Goal: Task Accomplishment & Management: Manage account settings

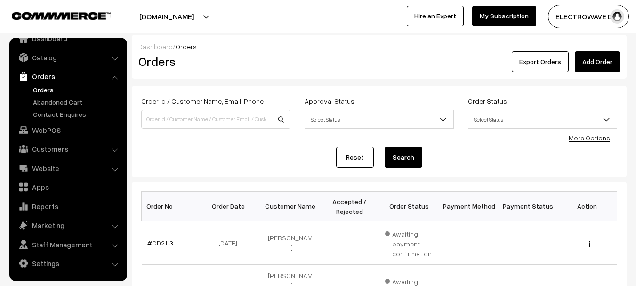
scroll to position [188, 0]
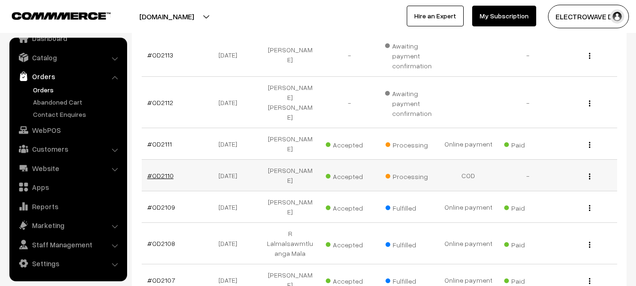
click at [162, 171] on link "#OD2110" at bounding box center [160, 175] width 26 height 8
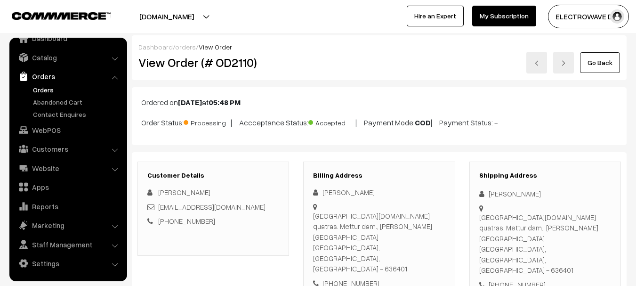
click at [514, 246] on div "Shipping Address Siddhan Siddhan Sakthi nagar.new quatras. Mettur dam., S. S. M…" at bounding box center [545, 230] width 152 height 138
click at [508, 279] on div "+91 9842111773" at bounding box center [545, 284] width 132 height 11
copy div "9842111773"
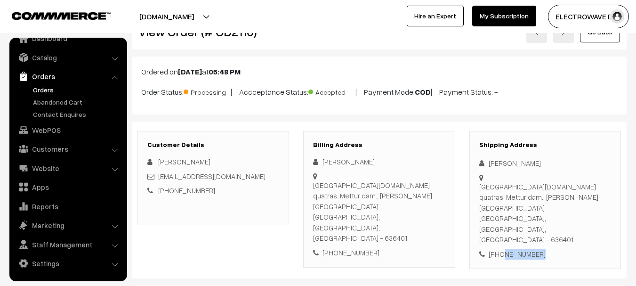
scroll to position [47, 0]
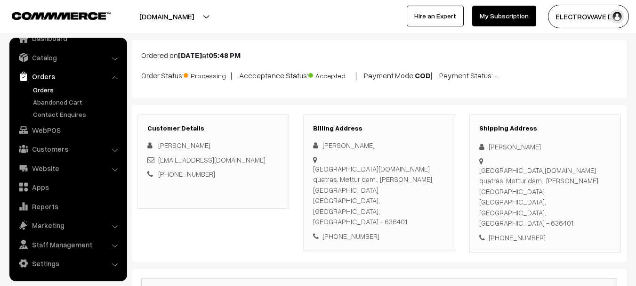
click at [499, 149] on div "Siddhan Siddhan" at bounding box center [545, 146] width 132 height 11
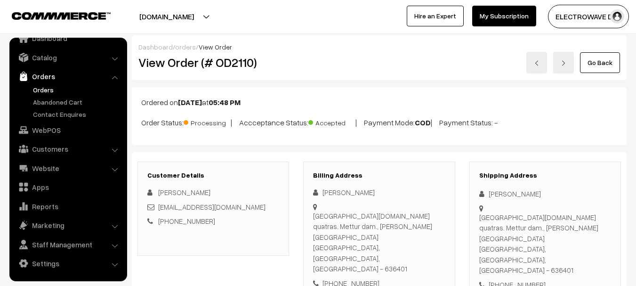
click at [236, 64] on h2 "View Order (# OD2110)" at bounding box center [213, 62] width 151 height 15
copy h2 "OD2110"
click at [236, 64] on h2 "View Order (# OD2110)" at bounding box center [213, 62] width 151 height 15
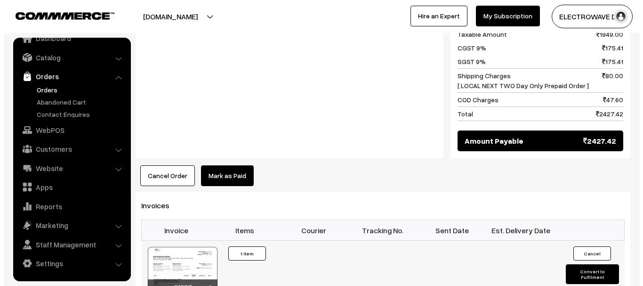
scroll to position [518, 0]
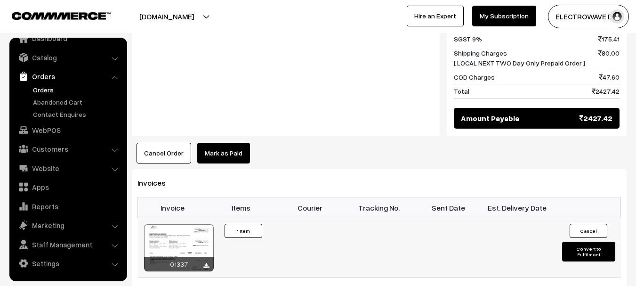
click at [586, 241] on button "Convert to Fulfilment" at bounding box center [588, 251] width 53 height 20
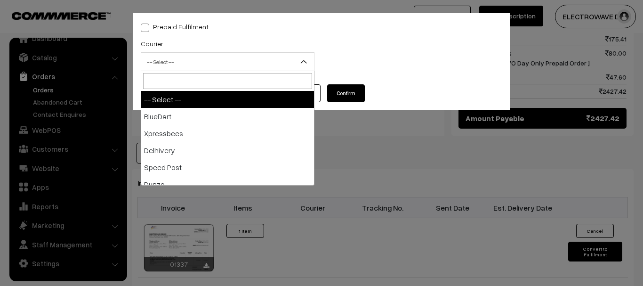
click at [249, 57] on span "-- Select --" at bounding box center [227, 62] width 173 height 16
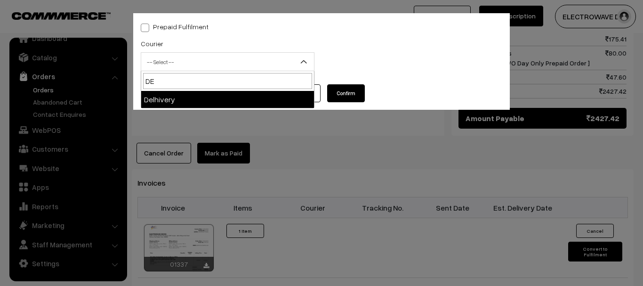
type input "DE"
select select "4"
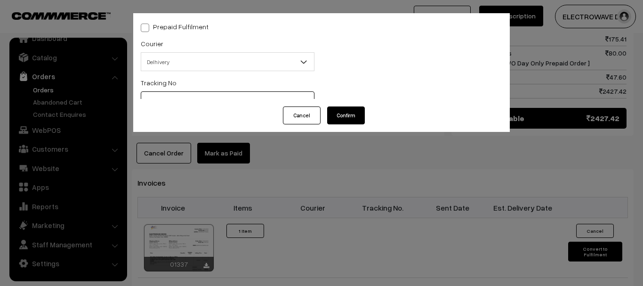
click at [196, 97] on input "text" at bounding box center [228, 100] width 174 height 19
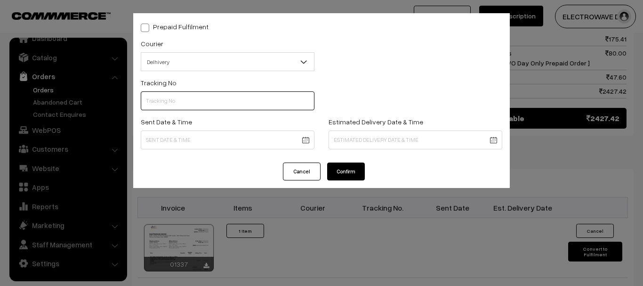
paste input "22679033412174"
type input "22679033412174"
click at [300, 148] on body "Thank you for showing interest. Our team will call you shortly. Close dhruvpro.…" at bounding box center [321, 8] width 643 height 1052
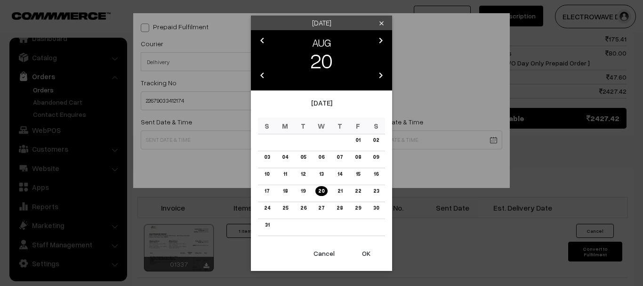
click at [358, 244] on button "OK" at bounding box center [366, 253] width 38 height 21
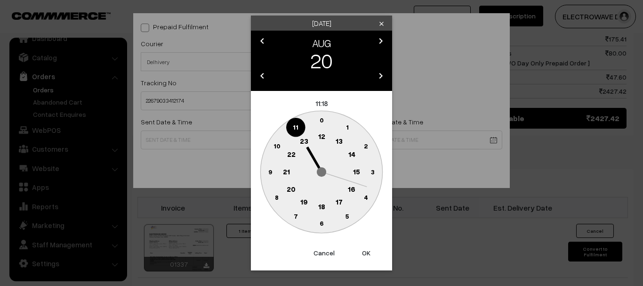
click at [360, 249] on button "OK" at bounding box center [366, 252] width 38 height 21
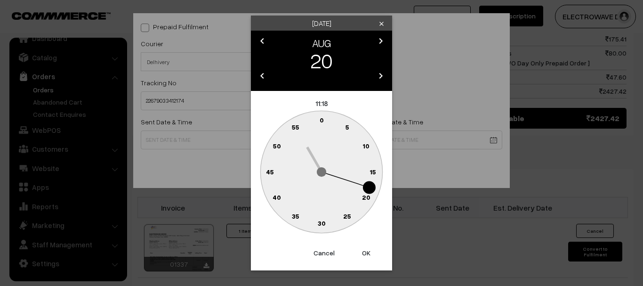
click at [360, 249] on button "OK" at bounding box center [366, 252] width 38 height 21
type input "20-08-2025 11:18"
click at [360, 249] on div "Prepaid Fulfilment Courier -- Select -- BlueDart Xpressbees Delhivery Speed Pos…" at bounding box center [321, 143] width 643 height 286
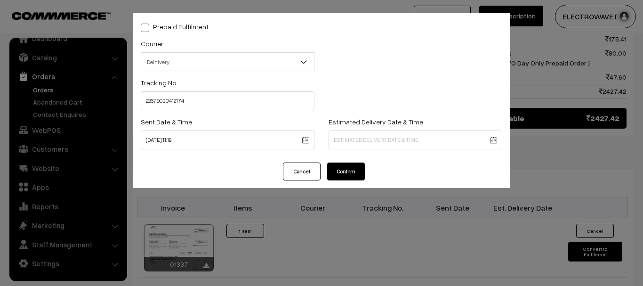
click at [360, 140] on body "Thank you for showing interest. Our team will call you shortly. Close dhruvpro.…" at bounding box center [321, 8] width 643 height 1052
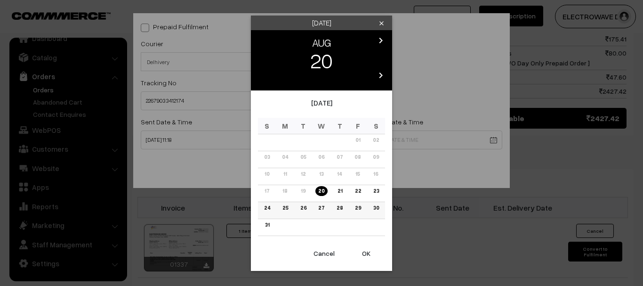
click at [283, 210] on link "25" at bounding box center [285, 208] width 11 height 10
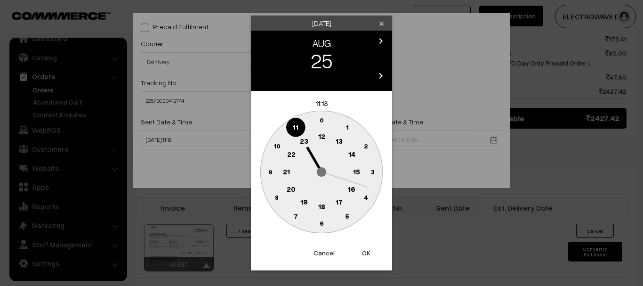
click at [359, 243] on button "OK" at bounding box center [366, 252] width 38 height 21
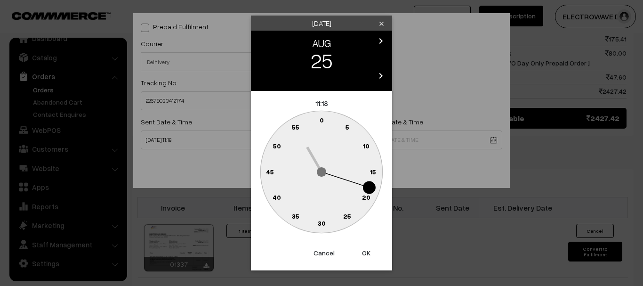
click at [359, 243] on button "OK" at bounding box center [366, 252] width 38 height 21
type input "25-08-2025 11:18"
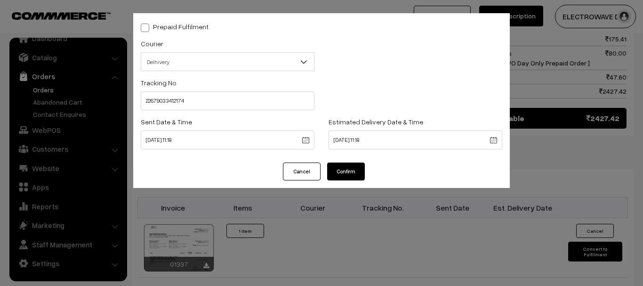
click at [348, 177] on button "Confirm" at bounding box center [346, 171] width 38 height 18
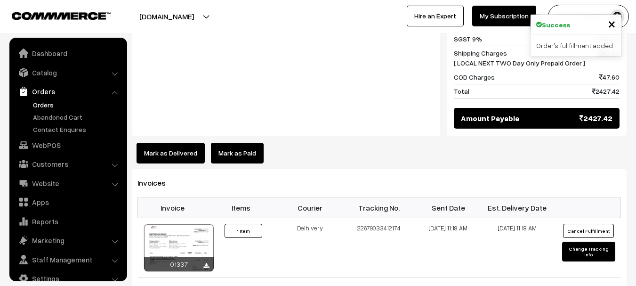
scroll to position [15, 0]
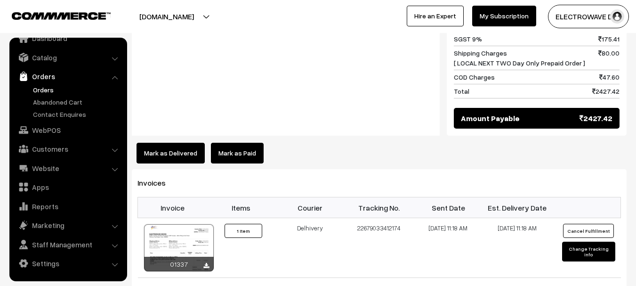
click at [40, 82] on link "Orders" at bounding box center [68, 76] width 112 height 17
click at [42, 88] on link "Orders" at bounding box center [77, 90] width 93 height 10
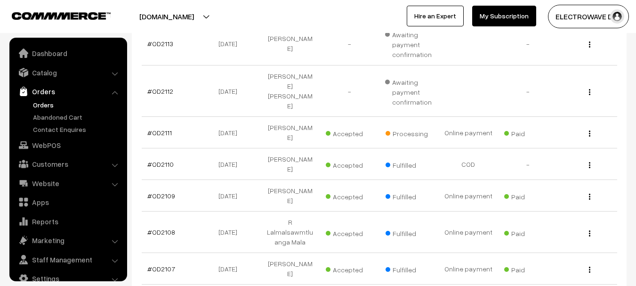
scroll to position [15, 0]
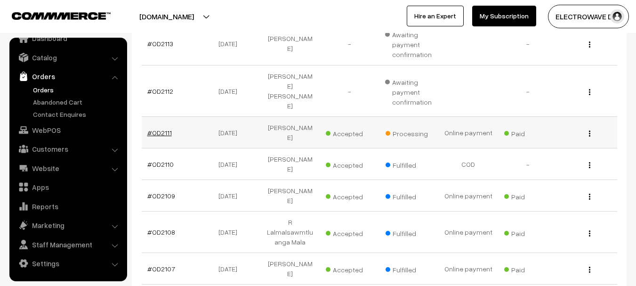
click at [148, 128] on link "#OD2111" at bounding box center [159, 132] width 24 height 8
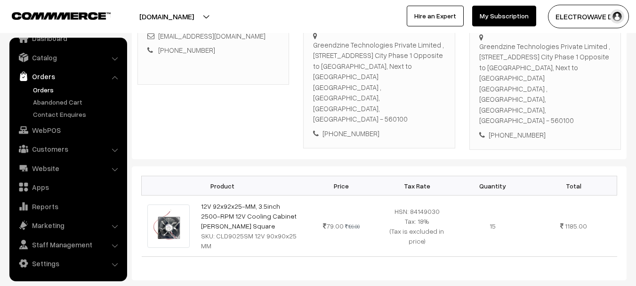
scroll to position [94, 0]
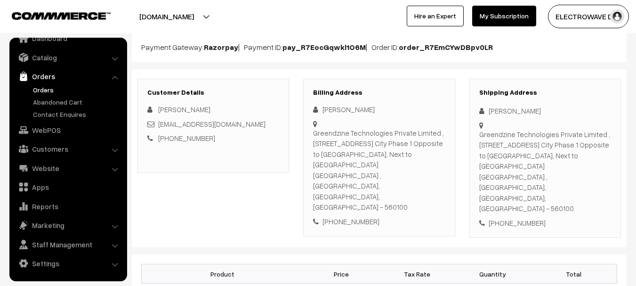
click at [499, 189] on div "Greendzine Technologies Private Limited , 56B , 4th Floor, Electronics City Pha…" at bounding box center [545, 171] width 132 height 85
copy div "560100"
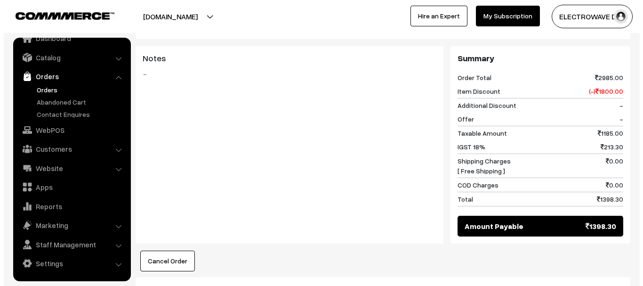
scroll to position [565, 0]
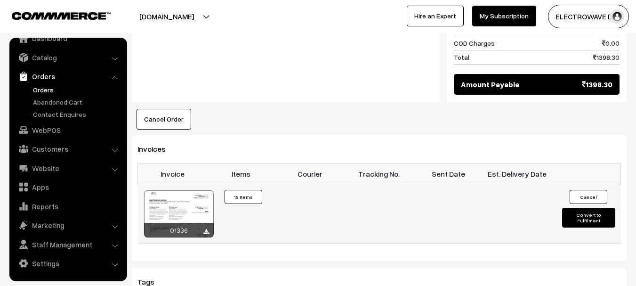
click at [568, 208] on button "Convert to Fulfilment" at bounding box center [588, 218] width 53 height 20
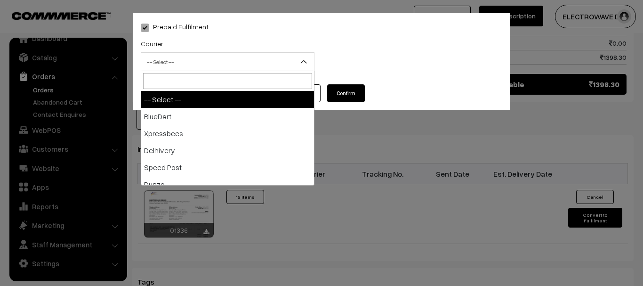
click at [177, 64] on span "-- Select --" at bounding box center [227, 62] width 173 height 16
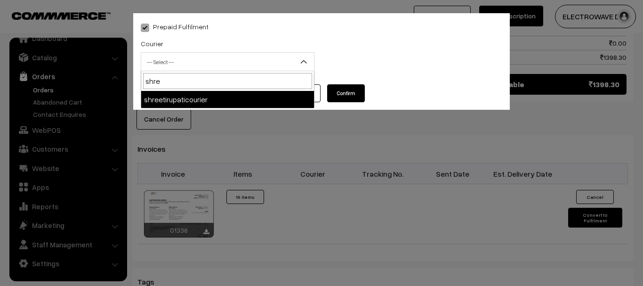
type input "shree"
select select "8"
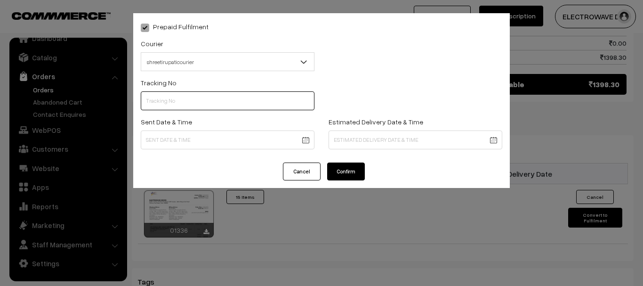
click at [206, 98] on input "text" at bounding box center [228, 100] width 174 height 19
type input "3748000419148"
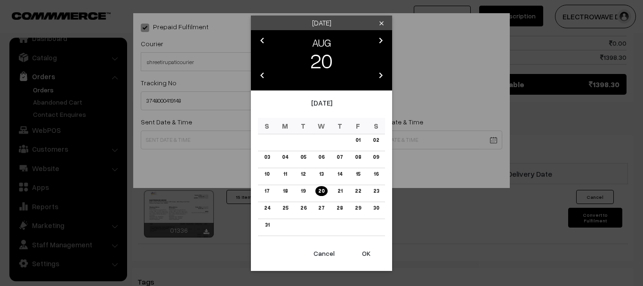
click at [369, 259] on button "OK" at bounding box center [366, 253] width 38 height 21
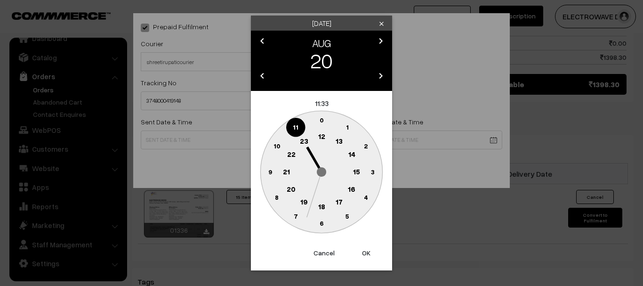
click at [369, 259] on button "OK" at bounding box center [366, 252] width 38 height 21
click at [368, 258] on button "OK" at bounding box center [366, 252] width 38 height 21
type input "20-08-2025 11:33"
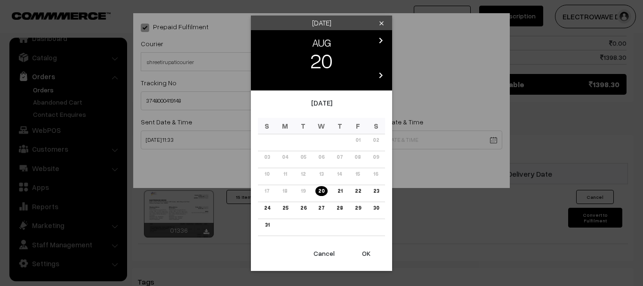
click at [378, 192] on link "23" at bounding box center [375, 191] width 11 height 10
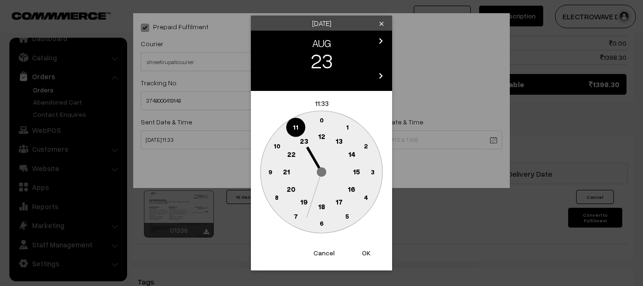
click at [368, 249] on button "OK" at bounding box center [366, 252] width 38 height 21
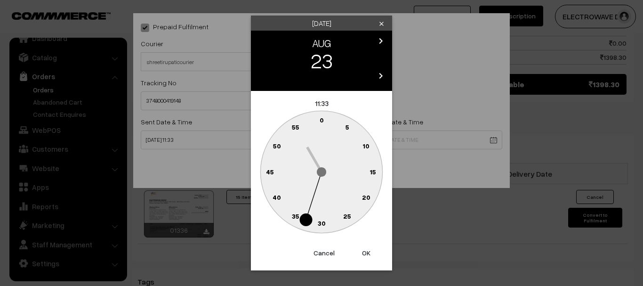
click at [368, 249] on button "OK" at bounding box center [366, 252] width 38 height 21
type input "23-08-2025 11:33"
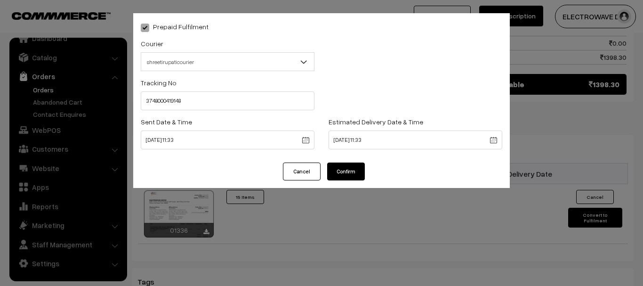
click at [351, 172] on button "Confirm" at bounding box center [346, 171] width 38 height 18
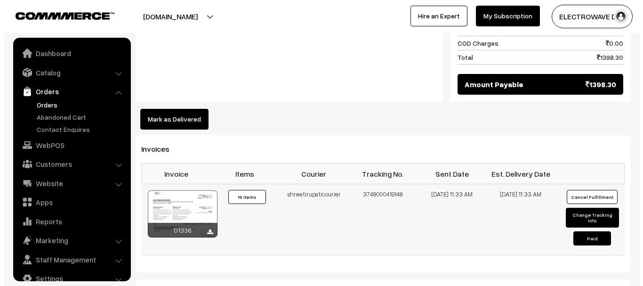
scroll to position [15, 0]
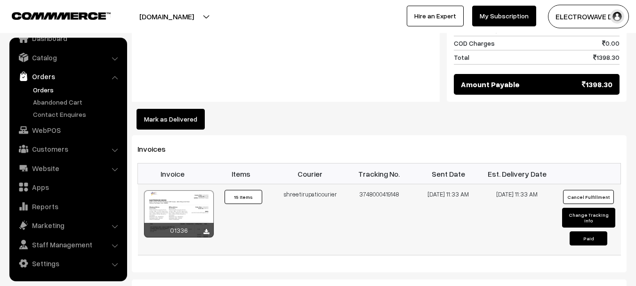
click at [591, 208] on button "Change Tracking Info" at bounding box center [588, 218] width 53 height 20
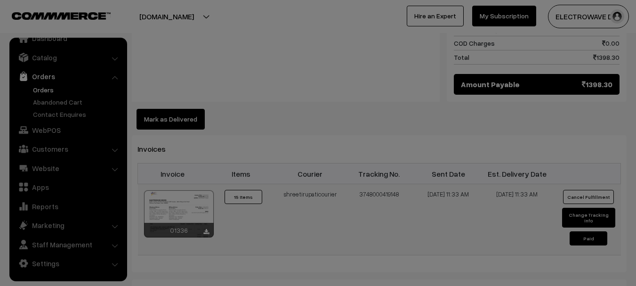
select select "8"
type input "3748000419148"
type input "20-08-2025 11:33"
type input "23-08-2025 11:33"
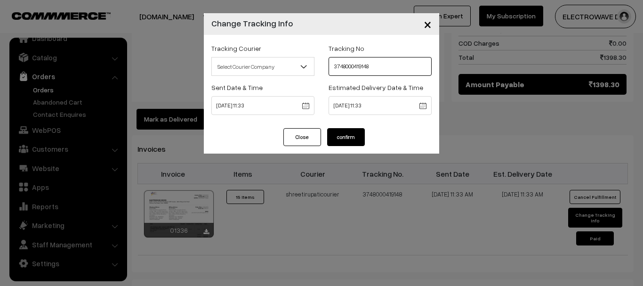
drag, startPoint x: 366, startPoint y: 67, endPoint x: 366, endPoint y: 72, distance: 5.6
click at [366, 67] on input "3748000419148" at bounding box center [380, 66] width 103 height 19
type input "374800041948"
click at [357, 127] on div "Tracking Courier Select Courier Company BlueDart Xpressbees Delhivery Speed Pos…" at bounding box center [321, 81] width 235 height 93
click at [355, 129] on button "confirm" at bounding box center [346, 137] width 38 height 18
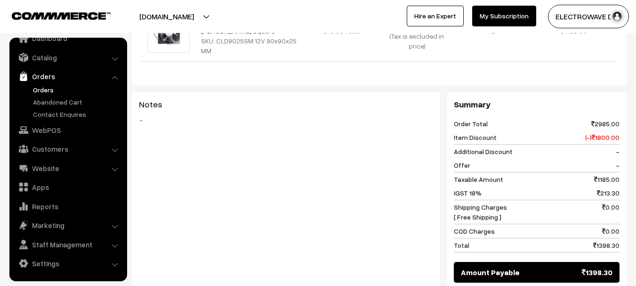
scroll to position [565, 0]
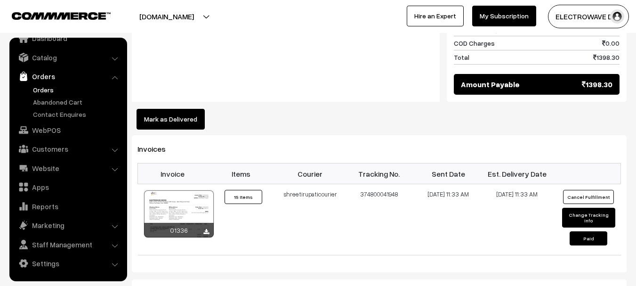
click at [51, 88] on link "Orders" at bounding box center [77, 90] width 93 height 10
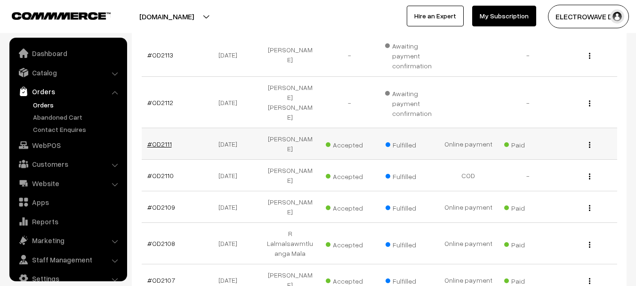
scroll to position [15, 0]
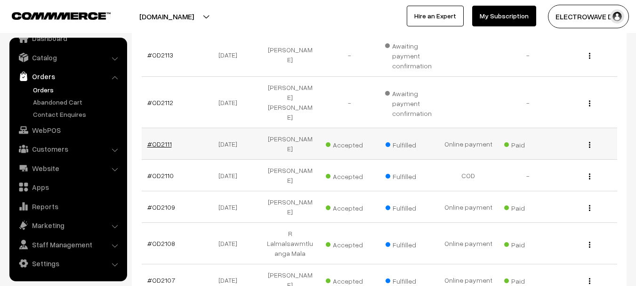
click at [167, 140] on link "#OD2111" at bounding box center [159, 144] width 24 height 8
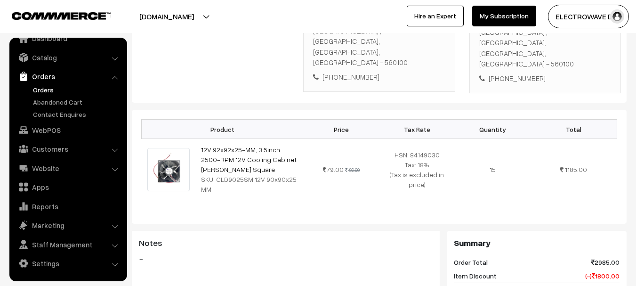
scroll to position [188, 0]
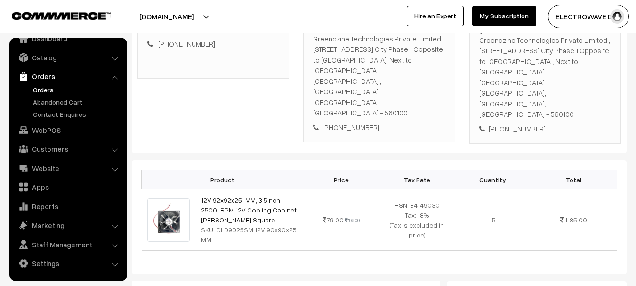
click at [40, 91] on link "Orders" at bounding box center [77, 90] width 93 height 10
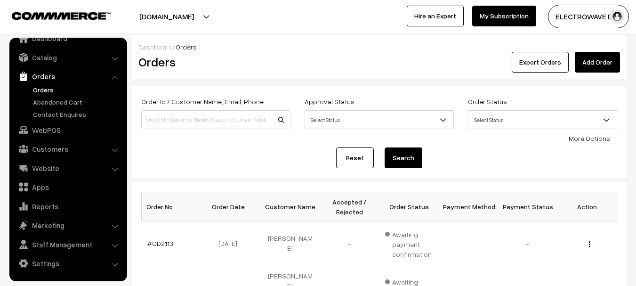
click at [42, 91] on link "Orders" at bounding box center [77, 90] width 93 height 10
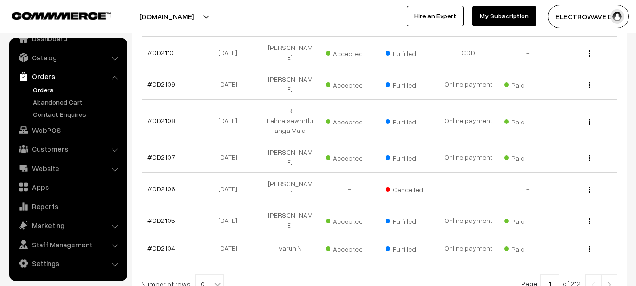
scroll to position [351, 0]
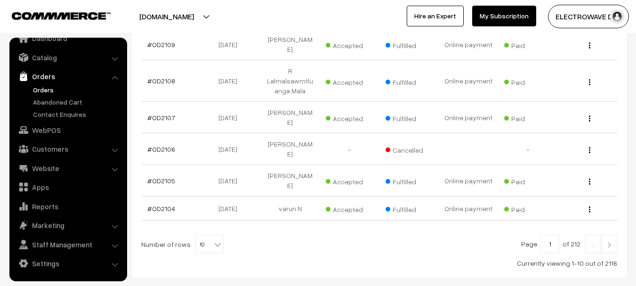
click at [187, 22] on button "[DOMAIN_NAME]" at bounding box center [166, 17] width 120 height 24
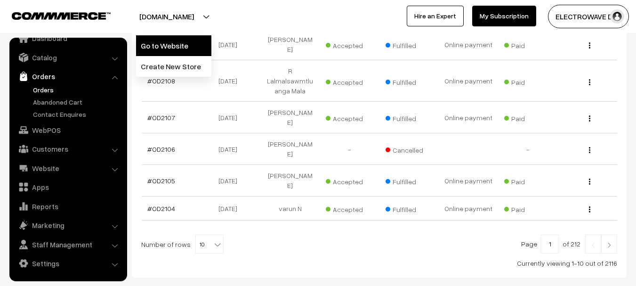
click at [178, 40] on link "Go to Website" at bounding box center [173, 45] width 75 height 21
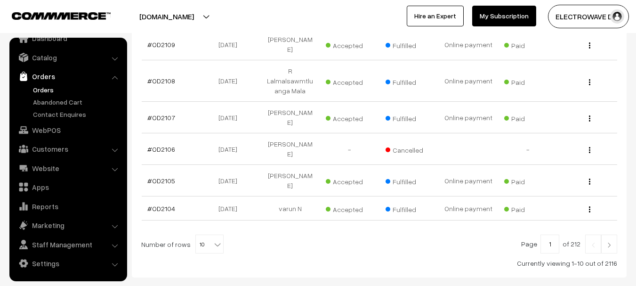
click at [36, 85] on link "Orders" at bounding box center [77, 90] width 93 height 10
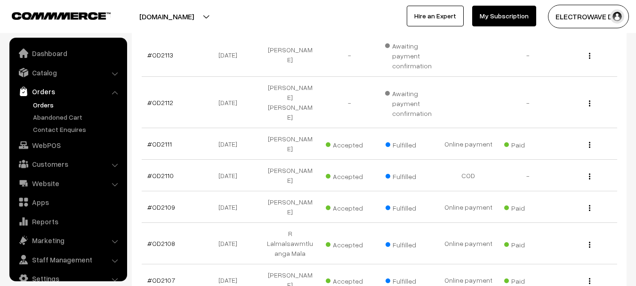
scroll to position [15, 0]
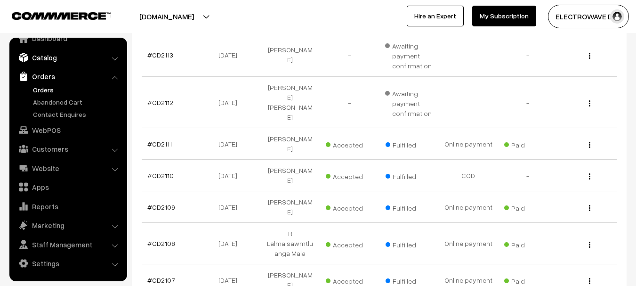
click at [55, 58] on link "Catalog" at bounding box center [68, 57] width 112 height 17
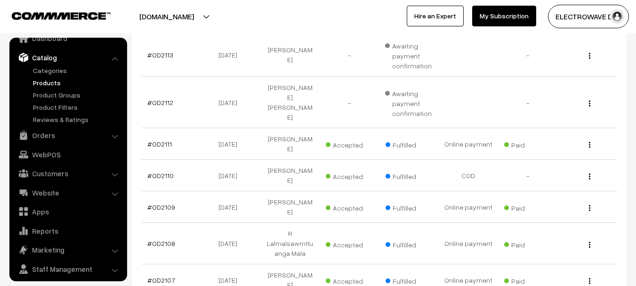
click at [42, 79] on link "Products" at bounding box center [77, 83] width 93 height 10
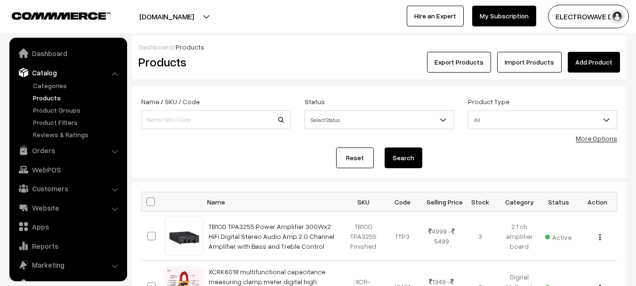
scroll to position [26, 0]
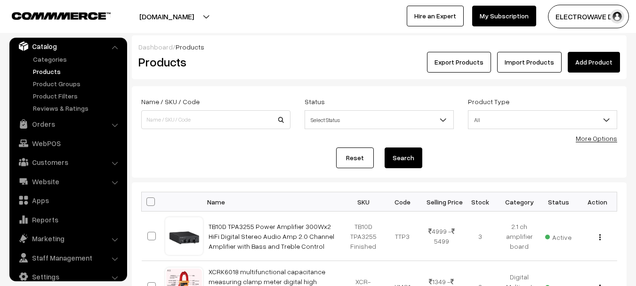
click at [596, 55] on link "Add Product" at bounding box center [594, 62] width 52 height 21
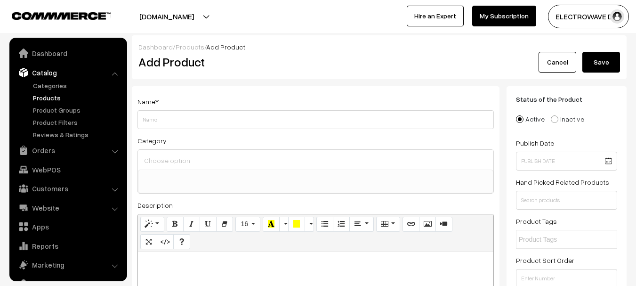
select select
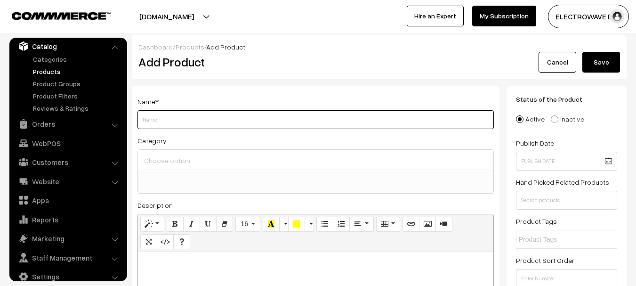
paste input "4V Color Changing Ultrasonic Mist Maker Fogger For Living Room For Water Founta…"
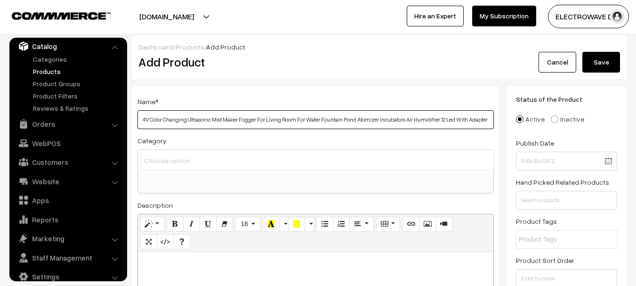
type input "4V Color Changing Ultrasonic Mist Maker Fogger For Living Room For Water Founta…"
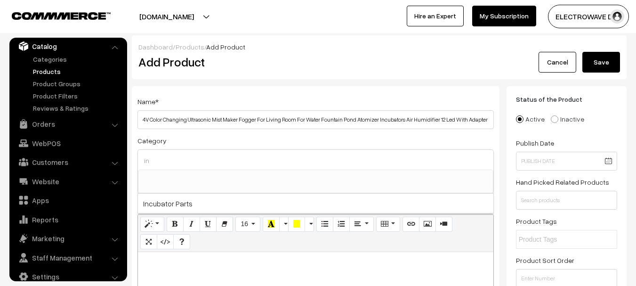
type input "i"
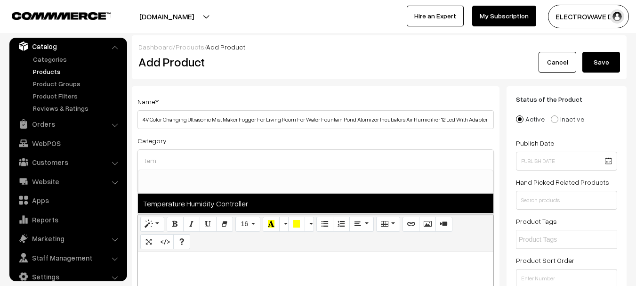
type input "tem"
click at [244, 198] on span "Temperature Humidity Controller" at bounding box center [315, 202] width 355 height 19
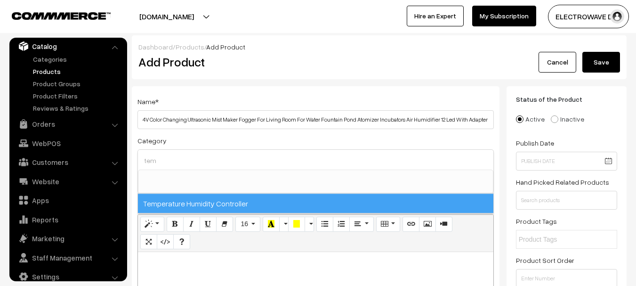
select select "30"
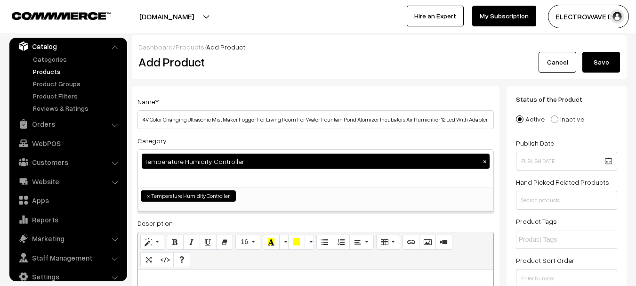
click at [196, 145] on div "Category Temperature Humidity Controller × Amplifier Board Class D Amplifier Bo…" at bounding box center [315, 173] width 356 height 77
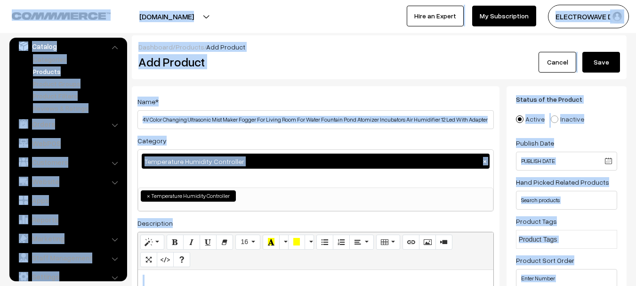
click at [179, 181] on div "Temperature Humidity Controller ×" at bounding box center [315, 169] width 355 height 38
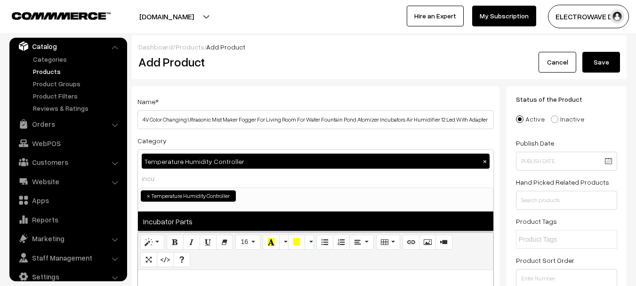
type input "incu"
click at [169, 221] on span "Incubator Parts" at bounding box center [315, 220] width 355 height 19
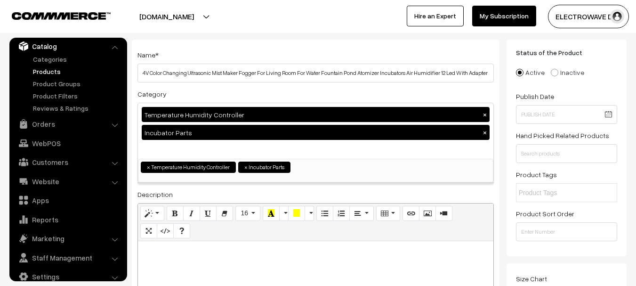
scroll to position [94, 0]
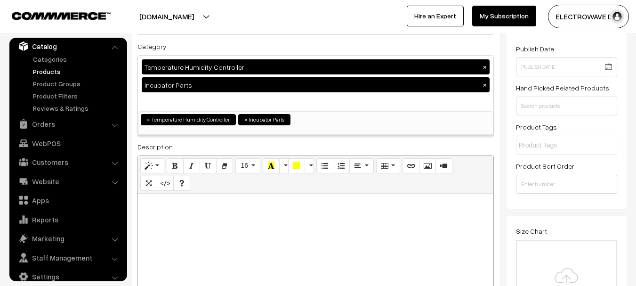
click at [235, 212] on div at bounding box center [315, 252] width 355 height 118
paste div
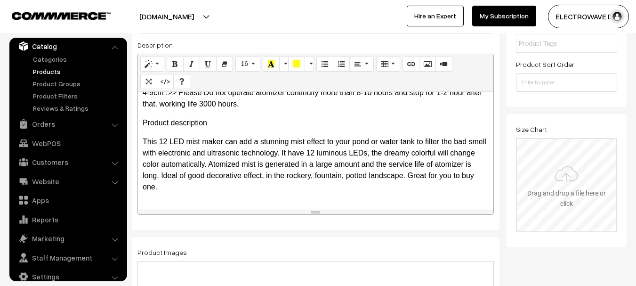
scroll to position [141, 0]
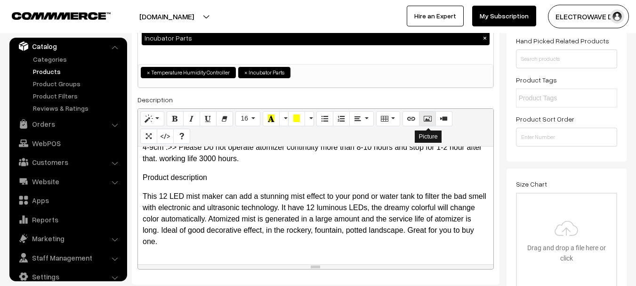
click at [426, 117] on icon "Picture" at bounding box center [427, 118] width 7 height 8
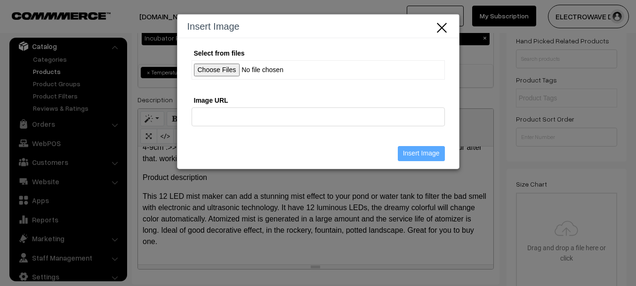
click at [215, 74] on input "Select from files" at bounding box center [318, 69] width 253 height 19
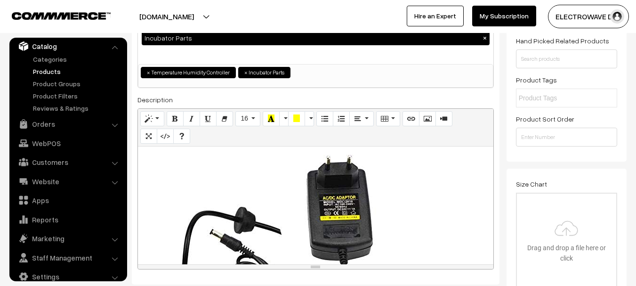
scroll to position [373, 0]
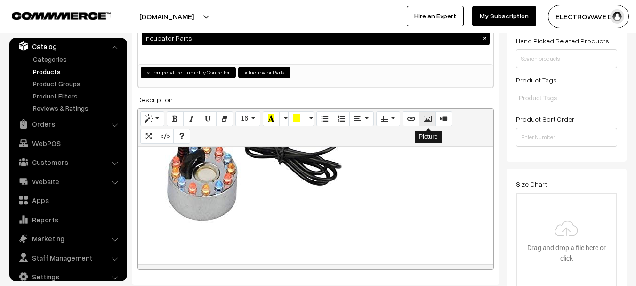
click at [427, 121] on icon "Picture" at bounding box center [427, 118] width 7 height 8
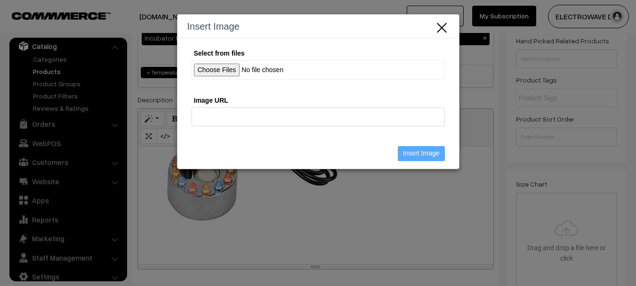
click at [240, 72] on input "Select from files" at bounding box center [318, 69] width 253 height 19
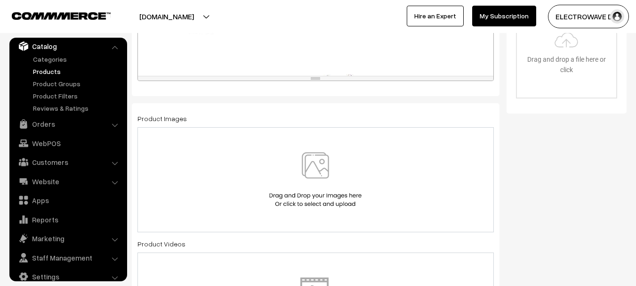
scroll to position [288, 0]
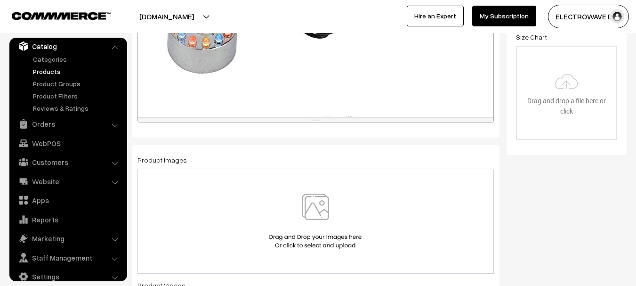
click at [303, 187] on div at bounding box center [315, 221] width 356 height 105
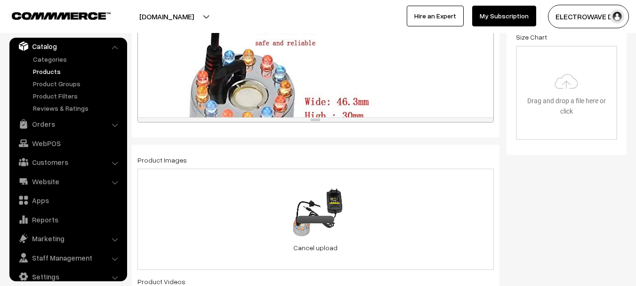
click at [377, 204] on div "22.7 KB 41e-rhhC2WL.jpg Check Error Cancel upload" at bounding box center [315, 219] width 356 height 101
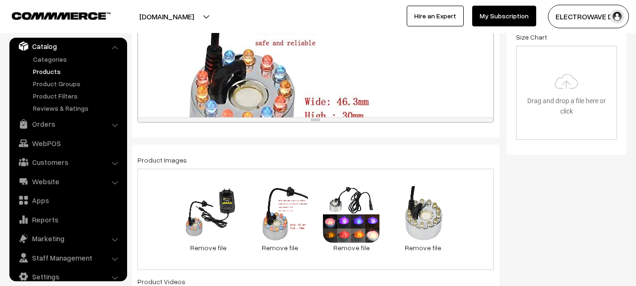
click at [476, 209] on div "22.7 KB 41e-rhhC2WL.jpg Check Error Remove file 25 KB 41Ae7+mtexL.jpg Check Err…" at bounding box center [315, 219] width 356 height 101
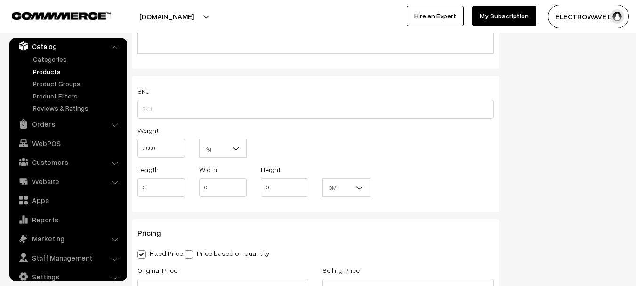
scroll to position [712, 0]
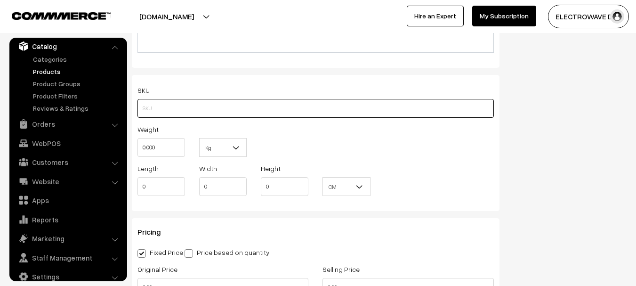
click at [205, 102] on input "text" at bounding box center [315, 108] width 356 height 19
paste input "Metal Mist Maker"
type input "Metal Mist Maker"
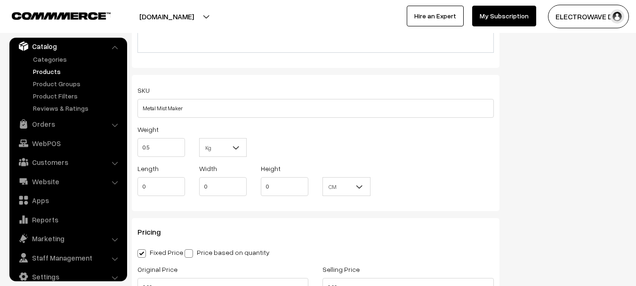
type input "0.50"
type input "14"
type input "8"
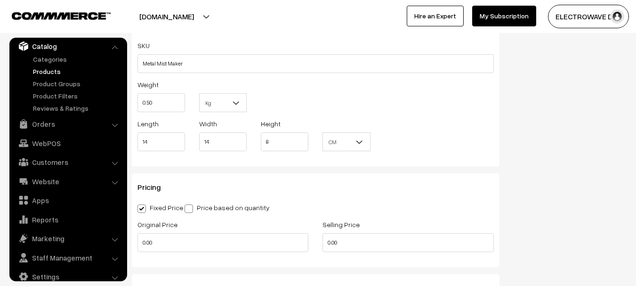
scroll to position [806, 0]
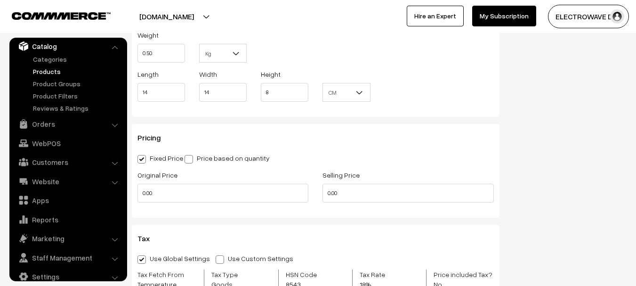
click at [188, 161] on span at bounding box center [189, 159] width 8 height 8
click at [188, 161] on input "Price based on quantity" at bounding box center [188, 157] width 6 height 6
radio input "true"
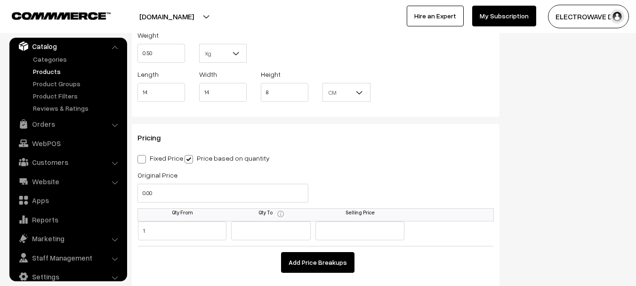
type input "1"
type input "529"
click at [337, 257] on button "Add Price Breakups" at bounding box center [317, 262] width 73 height 21
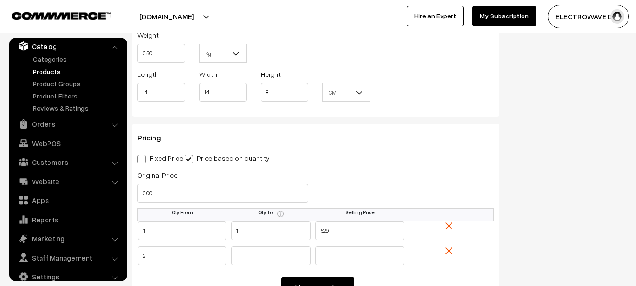
type input "2"
type input "499"
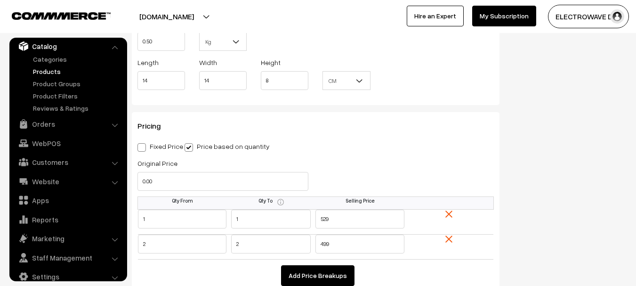
click at [326, 273] on button "Add Price Breakups" at bounding box center [317, 275] width 73 height 21
type input "3"
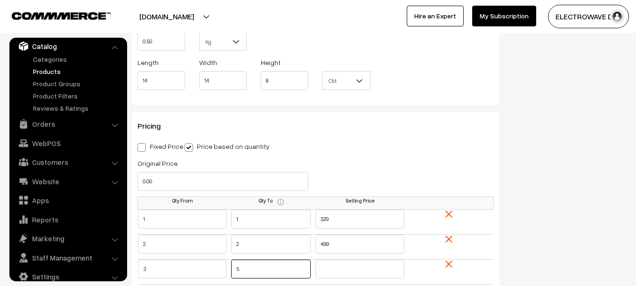
type input "5"
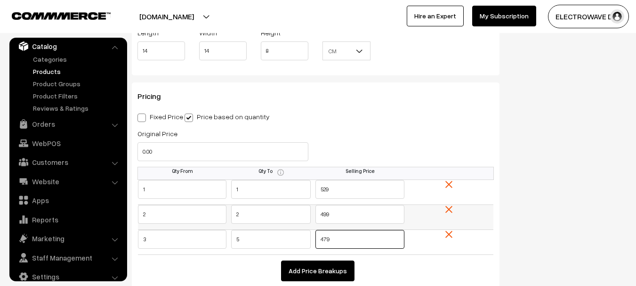
scroll to position [959, 0]
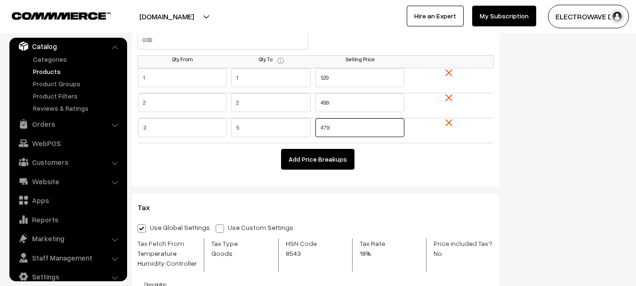
type input "479"
click at [322, 151] on button "Add Price Breakups" at bounding box center [317, 159] width 73 height 21
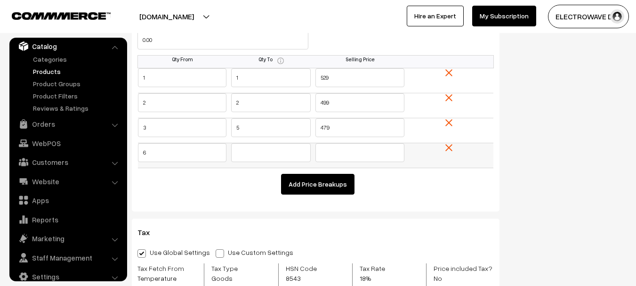
type input "6"
type input "10"
type input "449"
click at [285, 177] on button "Add Price Breakups" at bounding box center [317, 184] width 73 height 21
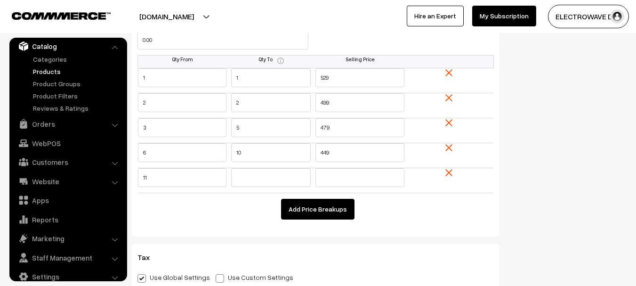
type input "11"
type input "429"
drag, startPoint x: 352, startPoint y: 81, endPoint x: 318, endPoint y: 80, distance: 33.9
click at [318, 80] on input "529" at bounding box center [359, 77] width 89 height 19
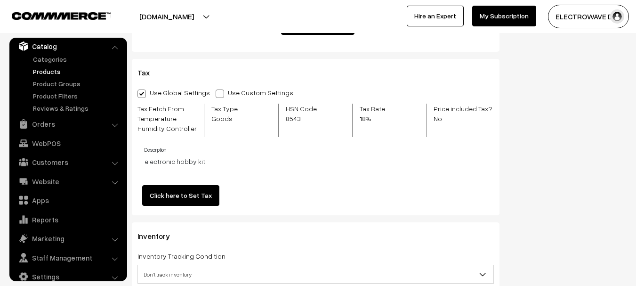
scroll to position [1147, 0]
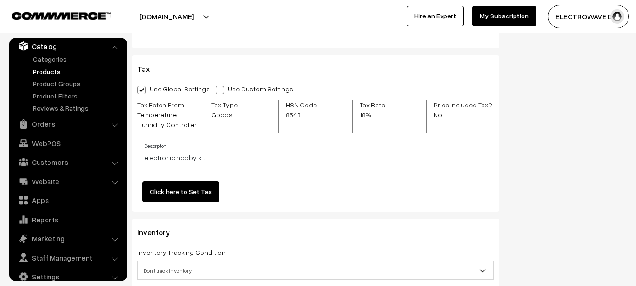
click at [216, 88] on span at bounding box center [220, 90] width 8 height 8
click at [216, 88] on input "Use Custom Settings" at bounding box center [219, 88] width 6 height 6
radio input "true"
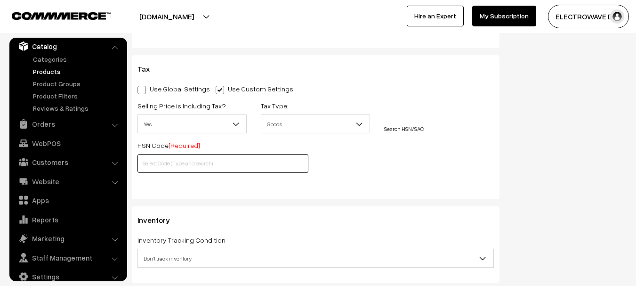
click at [195, 164] on input "text" at bounding box center [222, 163] width 171 height 19
click at [203, 135] on div "Selling Price is Including Tax? Yes No, Tax excluded Yes Tax Type: Goods Servic…" at bounding box center [315, 139] width 370 height 79
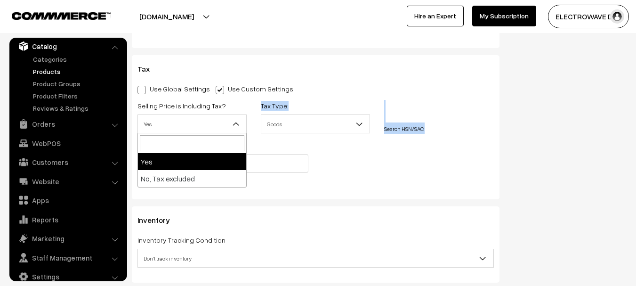
click at [207, 128] on span "Yes" at bounding box center [192, 124] width 108 height 16
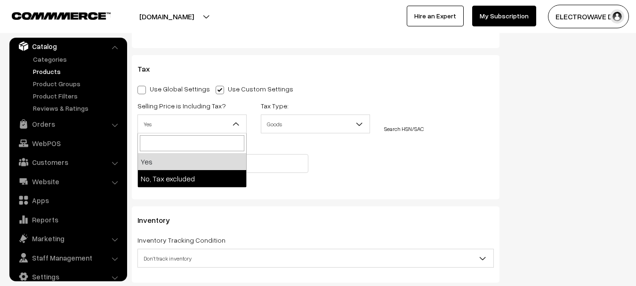
select select "2"
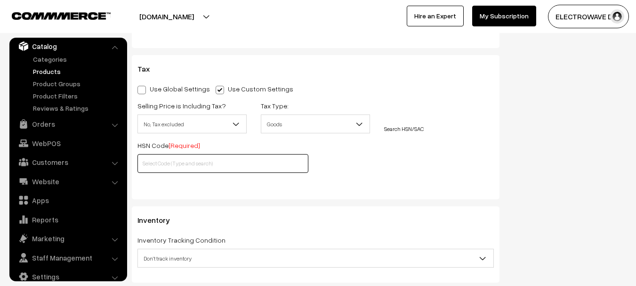
click at [204, 161] on input "text" at bounding box center [222, 163] width 171 height 19
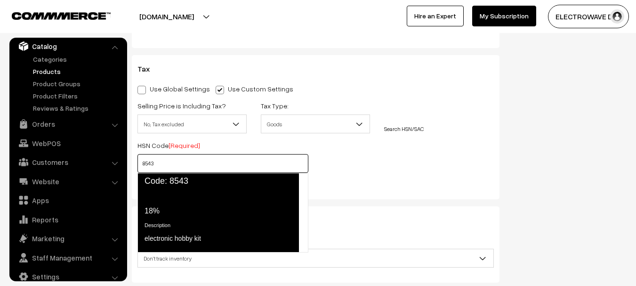
click at [191, 185] on span "Code: 8543" at bounding box center [217, 181] width 161 height 16
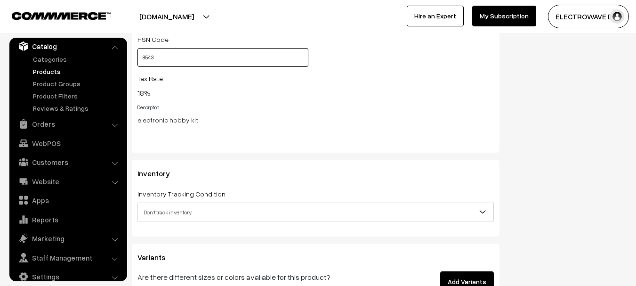
scroll to position [1288, 0]
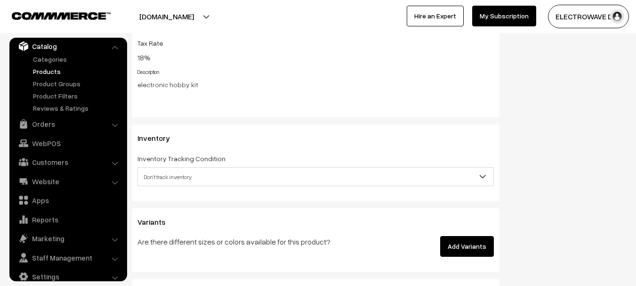
type input "8543"
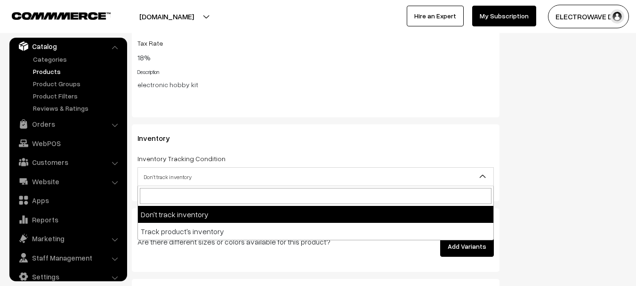
click at [201, 176] on span "Don't track inventory" at bounding box center [315, 177] width 355 height 16
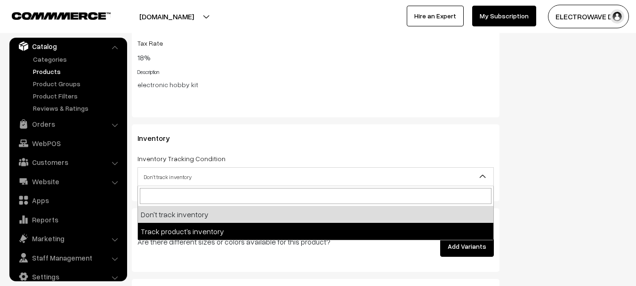
select select "2"
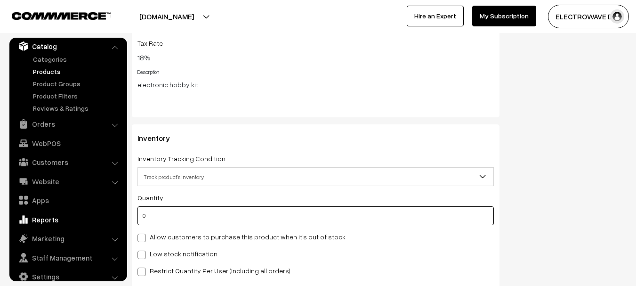
drag, startPoint x: 191, startPoint y: 217, endPoint x: 121, endPoint y: 216, distance: 70.1
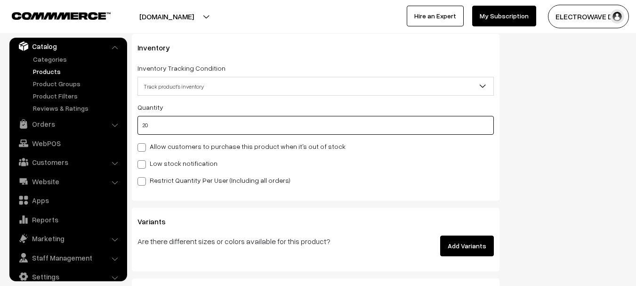
scroll to position [1382, 0]
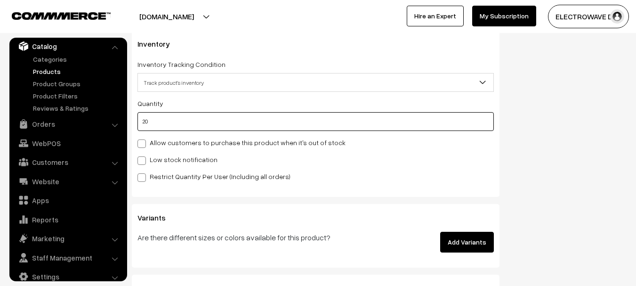
type input "20"
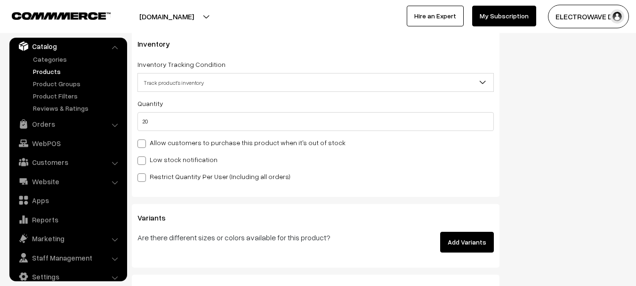
click at [185, 156] on label "Low stock notification" at bounding box center [177, 159] width 80 height 10
click at [144, 156] on input "Low stock notification" at bounding box center [140, 159] width 6 height 6
checkbox input "true"
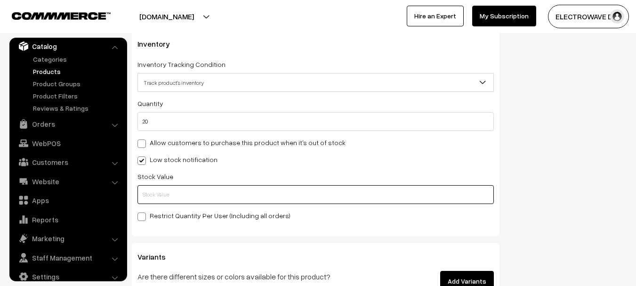
click at [191, 195] on input "text" at bounding box center [315, 194] width 356 height 19
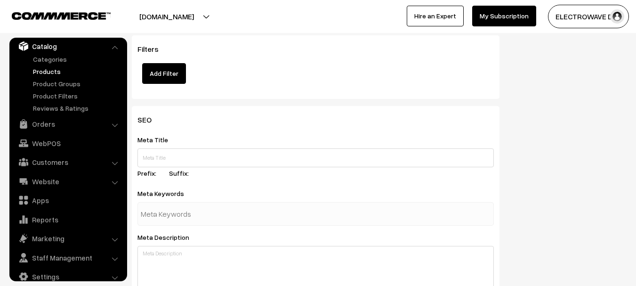
scroll to position [1665, 0]
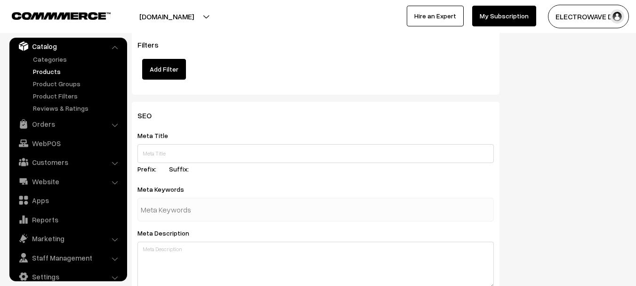
type input "10"
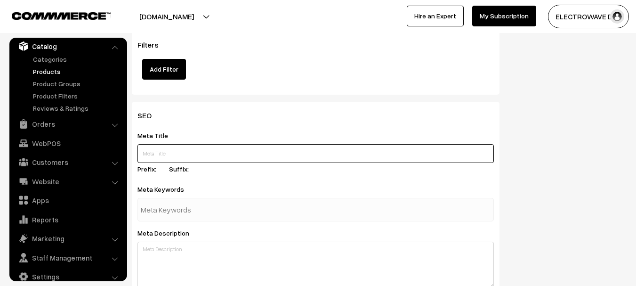
click at [216, 151] on input "text" at bounding box center [315, 153] width 356 height 19
paste input "DHRUVPRO 24V Color Changing Ultrasonic Mist Maker Fogger For Living Room For Wa…"
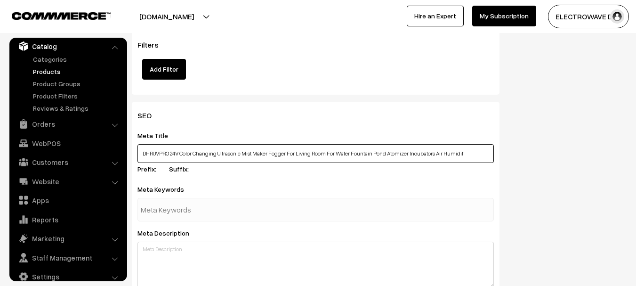
type input "DHRUVPRO 24V Color Changing Ultrasonic Mist Maker Fogger For Living Room For Wa…"
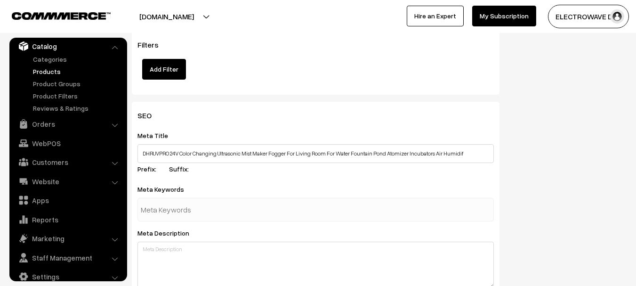
click at [227, 213] on input "text" at bounding box center [190, 209] width 98 height 19
type input "mist maker"
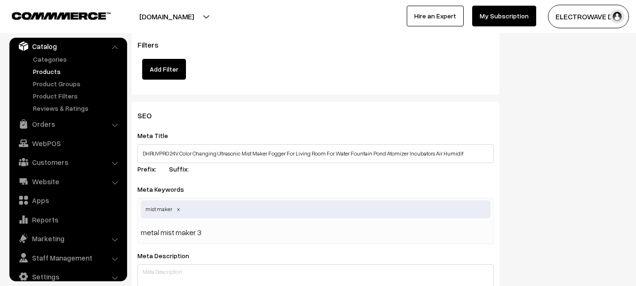
type input "metal mist maker"
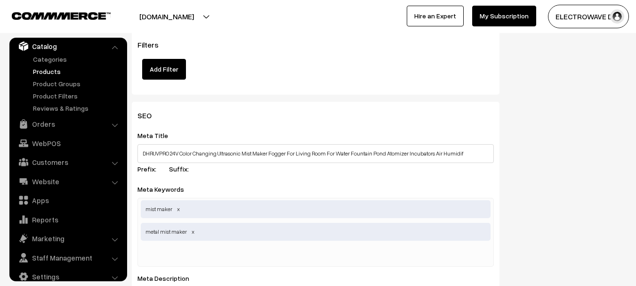
paste input "Color Changing Ultrasonic Mist Maker"
type input "Color Changing Ultrasonic Mist Maker"
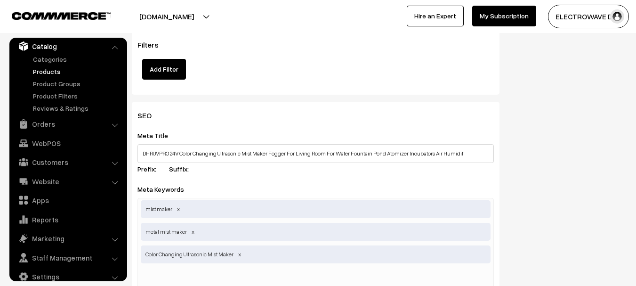
paste input "Atomizer Incubators Air Humidifier"
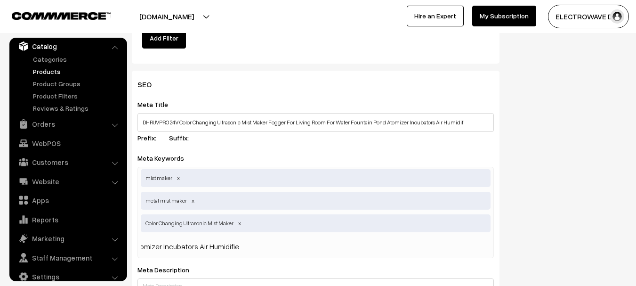
scroll to position [1712, 0]
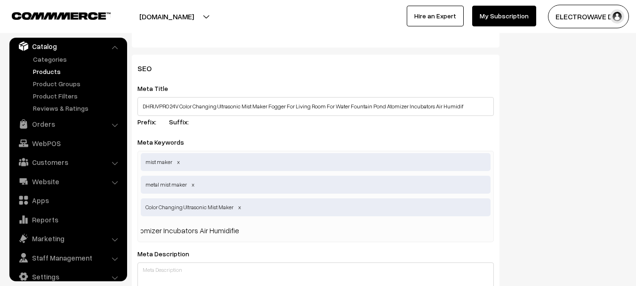
click at [208, 231] on input "Atomizer Incubators Air Humidifier" at bounding box center [190, 230] width 98 height 19
click at [210, 233] on input "Atomizer Incubators Air Humidifier" at bounding box center [190, 230] width 98 height 19
type input "atomizer Incubators air humidifier"
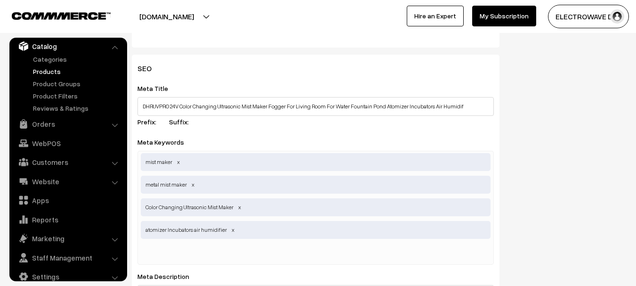
paste input "Living Room For Water Fountain Pond"
type input "Living Room For Water Fountain Pond"
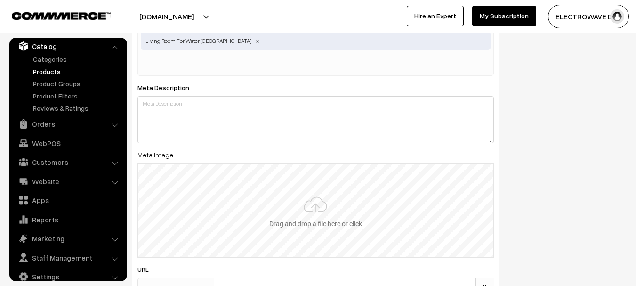
scroll to position [1947, 0]
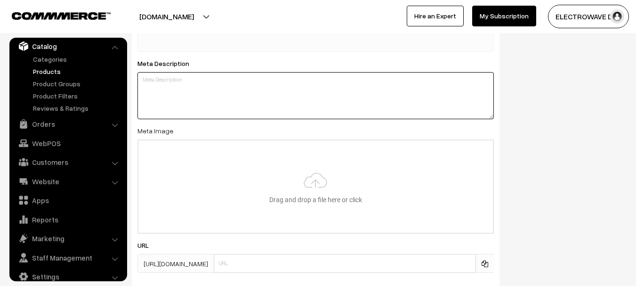
click at [258, 106] on textarea at bounding box center [315, 95] width 356 height 47
paste textarea "bout this item Power Adaptor : 24v 1 Amp (Included) Atomizing Head: Input Volta…"
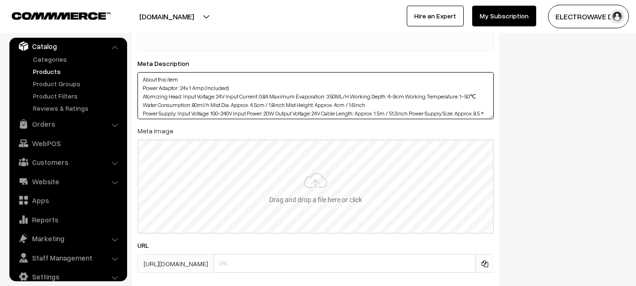
scroll to position [24, 0]
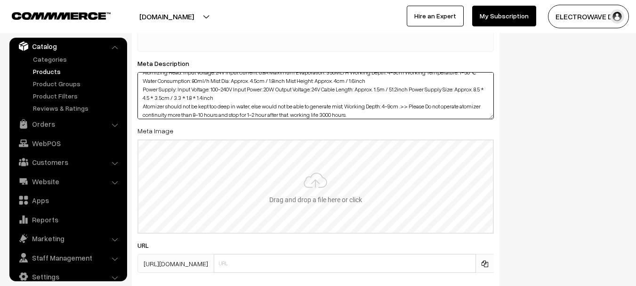
type textarea "About this item Power Adaptor : 24v 1 Amp (Included) Atomizing Head: Input Volt…"
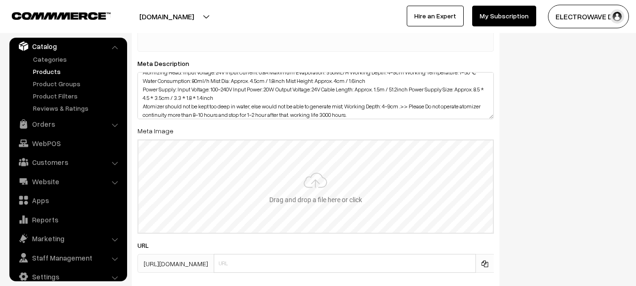
click at [271, 193] on input "file" at bounding box center [315, 186] width 354 height 92
type input "C:\fakepath\41e-rhhC2WL.jpg"
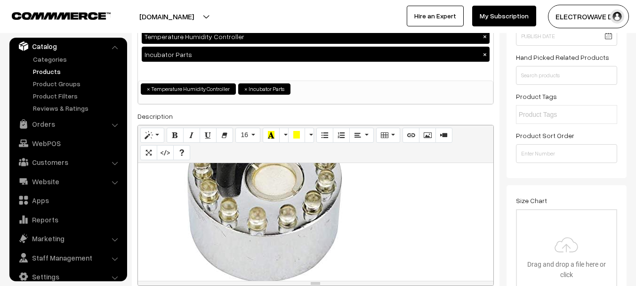
scroll to position [0, 0]
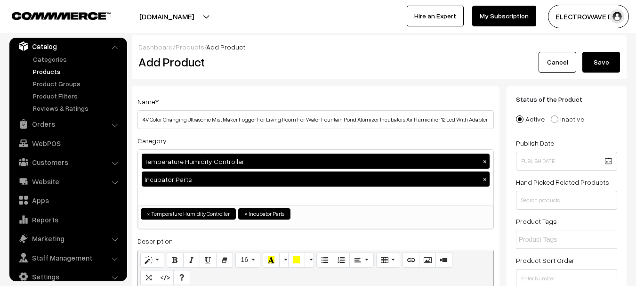
click at [602, 69] on button "Save" at bounding box center [601, 62] width 38 height 21
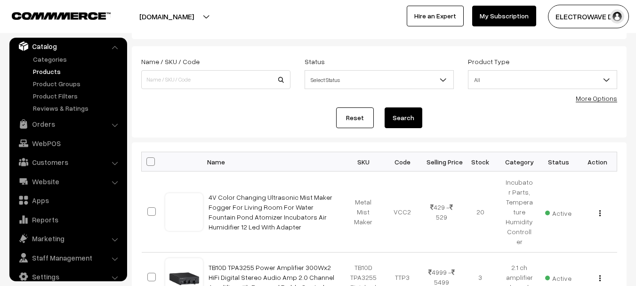
scroll to position [94, 0]
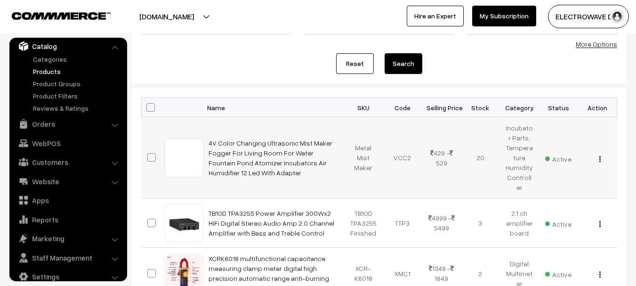
click at [601, 157] on div "View Edit Delete" at bounding box center [598, 158] width 28 height 10
click at [598, 154] on div "View Edit Delete" at bounding box center [598, 158] width 28 height 10
click at [601, 155] on div "View Edit Delete" at bounding box center [598, 158] width 28 height 10
click at [600, 156] on img "button" at bounding box center [599, 159] width 1 height 6
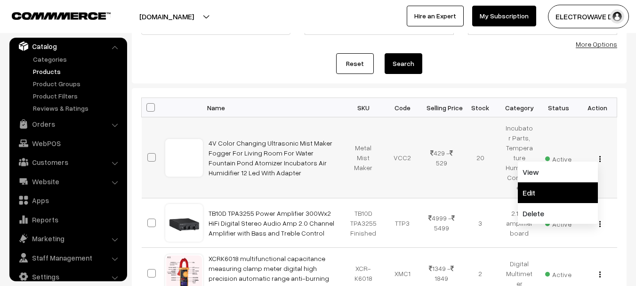
click at [555, 182] on link "Edit" at bounding box center [558, 192] width 80 height 21
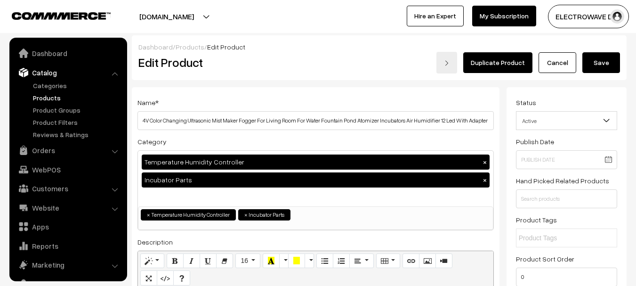
scroll to position [26, 0]
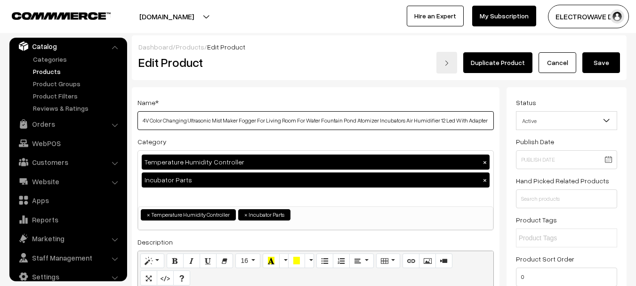
click at [257, 114] on input "4V Color Changing Ultrasonic Mist Maker Fogger For Living Room For Water Founta…" at bounding box center [315, 120] width 356 height 19
click at [144, 122] on input "4V Color Changing Ultrasonic Mist Maker Fogger For Living Room For Water Founta…" at bounding box center [315, 120] width 356 height 19
type input "24V Color Changing Ultrasonic Mist Maker Fogger For Living Room For Water Fount…"
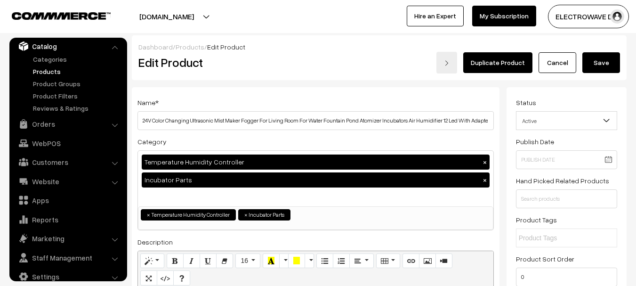
click at [616, 58] on button "Save" at bounding box center [601, 62] width 38 height 21
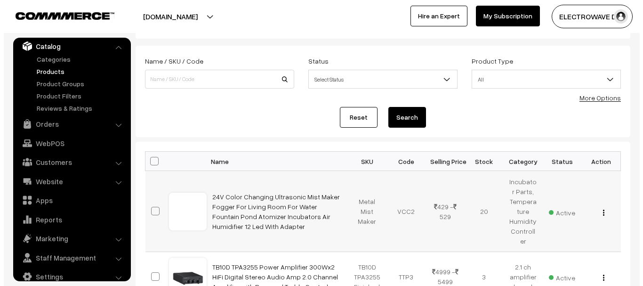
scroll to position [94, 0]
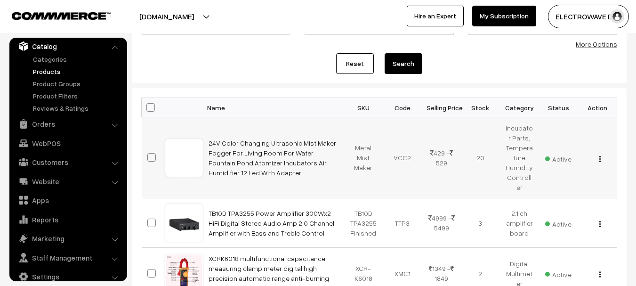
click at [599, 156] on img "button" at bounding box center [599, 159] width 1 height 6
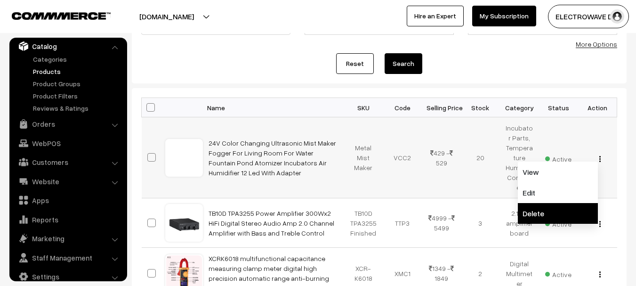
click at [528, 204] on link "Delete" at bounding box center [558, 213] width 80 height 21
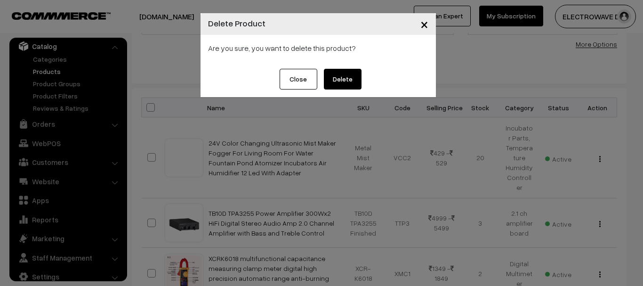
click at [342, 72] on button "Delete" at bounding box center [343, 79] width 38 height 21
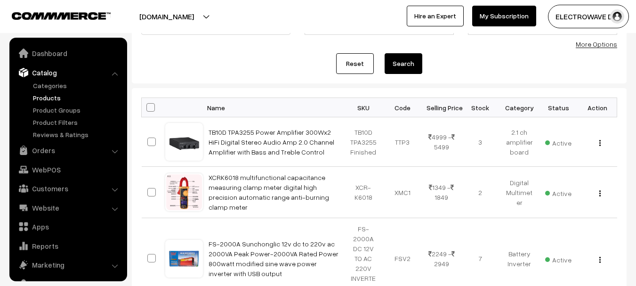
scroll to position [26, 0]
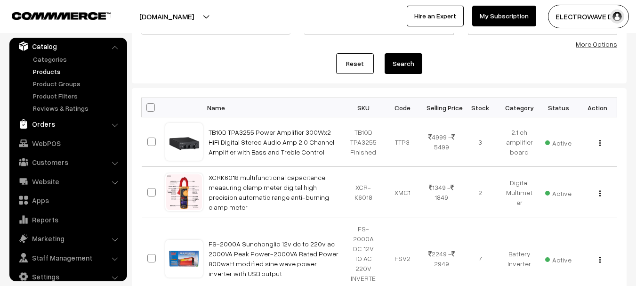
click at [49, 119] on link "Orders" at bounding box center [68, 123] width 112 height 17
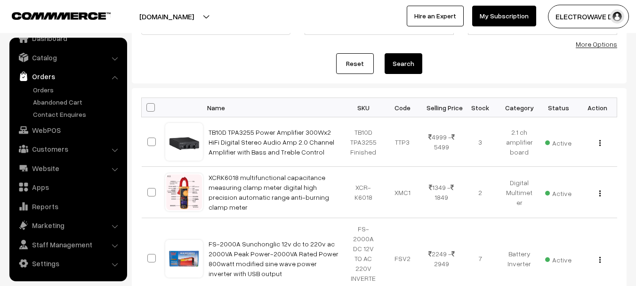
click at [47, 95] on ul "Orders" at bounding box center [68, 102] width 113 height 34
click at [47, 92] on link "Orders" at bounding box center [77, 90] width 93 height 10
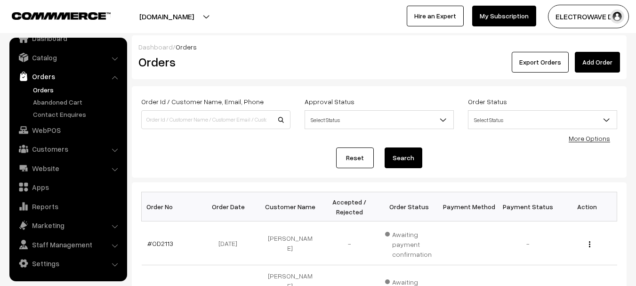
click at [34, 88] on link "Orders" at bounding box center [77, 90] width 93 height 10
click at [42, 89] on link "Orders" at bounding box center [77, 90] width 93 height 10
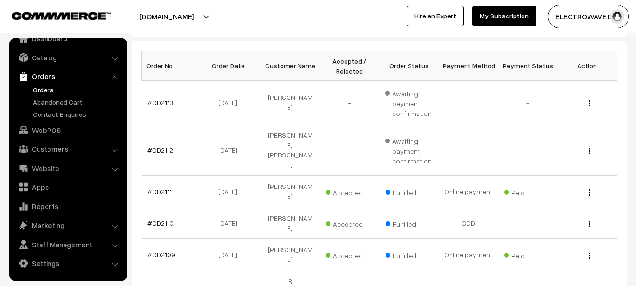
scroll to position [141, 0]
click at [160, 218] on link "#OD2110" at bounding box center [160, 222] width 26 height 8
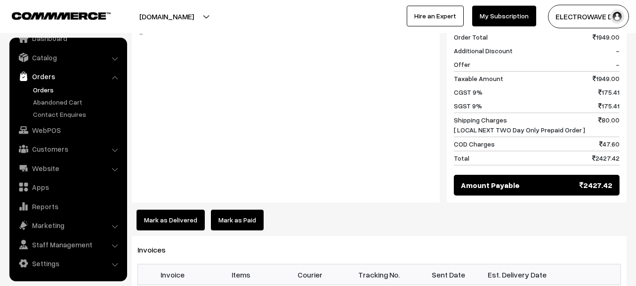
scroll to position [471, 0]
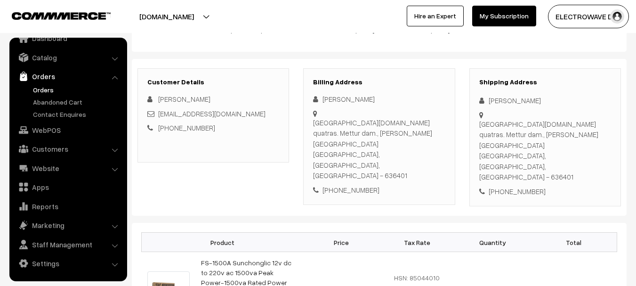
scroll to position [0, 0]
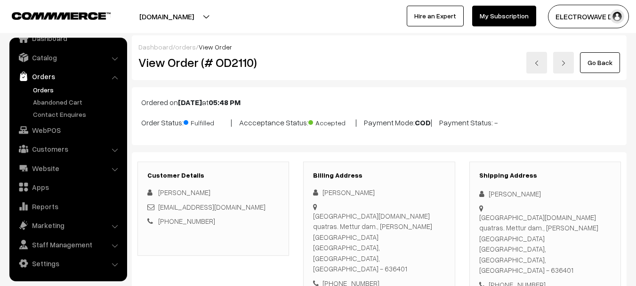
click at [34, 89] on link "Orders" at bounding box center [77, 90] width 93 height 10
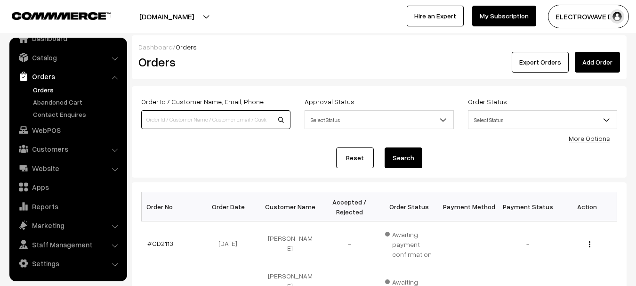
click at [202, 117] on input at bounding box center [215, 119] width 149 height 19
paste input "SOSC1001835910"
type input "SOSC1001835910"
click at [385, 147] on button "Search" at bounding box center [404, 157] width 38 height 21
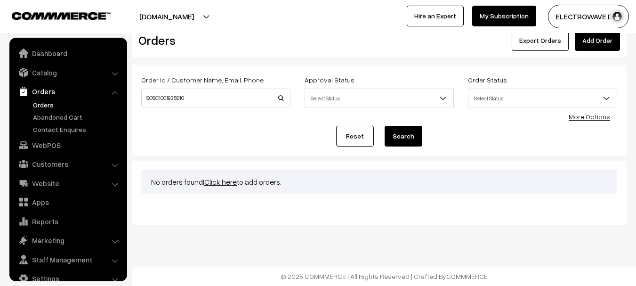
scroll to position [15, 0]
